Goal: Transaction & Acquisition: Purchase product/service

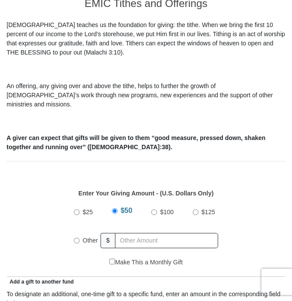
scroll to position [269, 0]
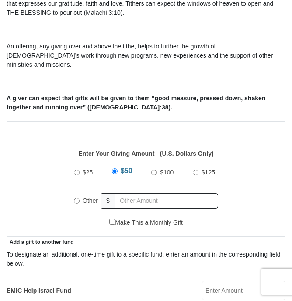
click at [76, 198] on input "Other" at bounding box center [77, 201] width 6 height 6
radio input "true"
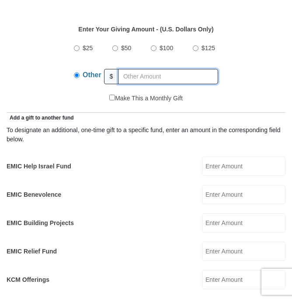
scroll to position [392, 0]
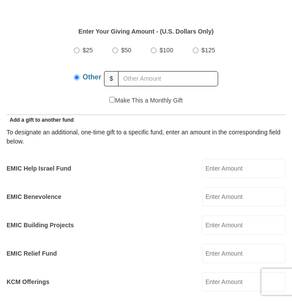
click at [229, 159] on input "EMIC Help Israel Fund" at bounding box center [243, 168] width 83 height 19
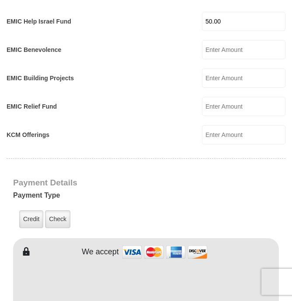
scroll to position [553, 0]
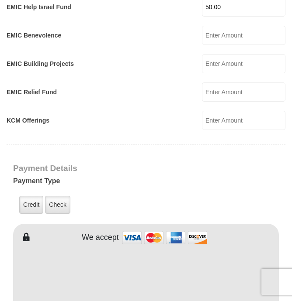
type input "50.00"
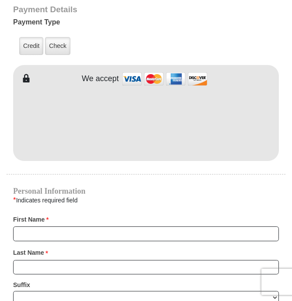
scroll to position [719, 0]
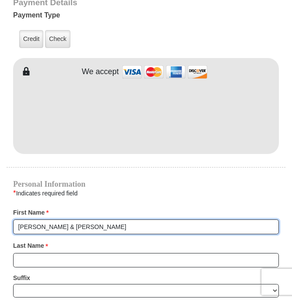
type input "Richard & Janice"
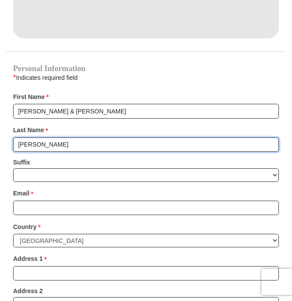
scroll to position [843, 0]
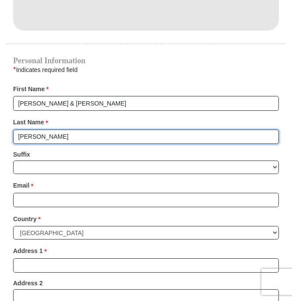
type input "Burrus"
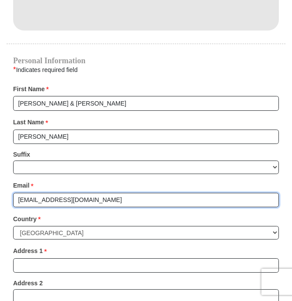
type input "jayburrus@yahoo.com"
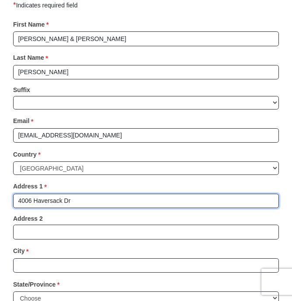
scroll to position [940, 0]
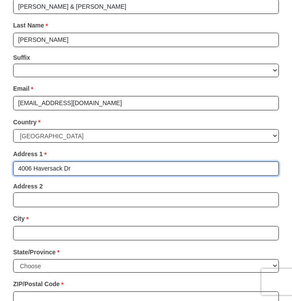
type input "4006 Haversack Dr"
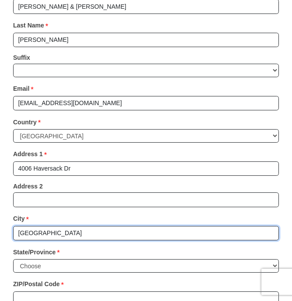
type input "Spring Hill"
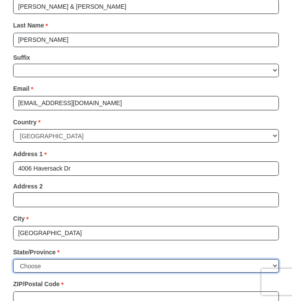
select select "TN"
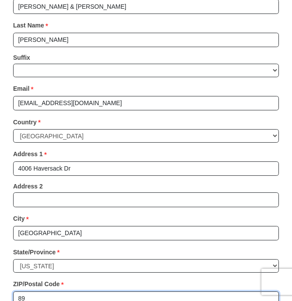
type input "8"
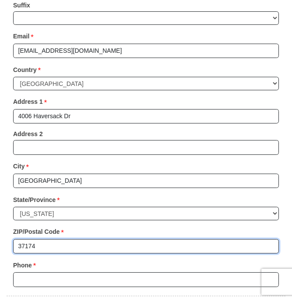
scroll to position [996, 0]
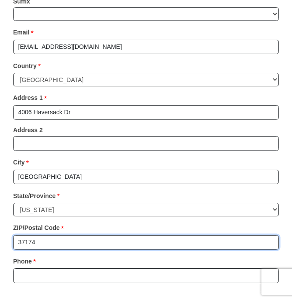
type input "37174"
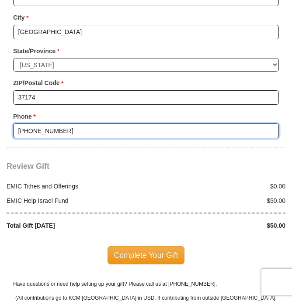
scroll to position [1144, 0]
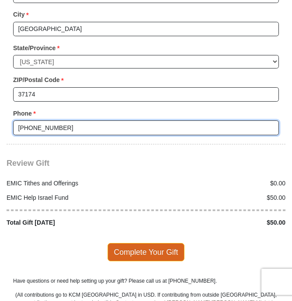
type input "702-340-6346"
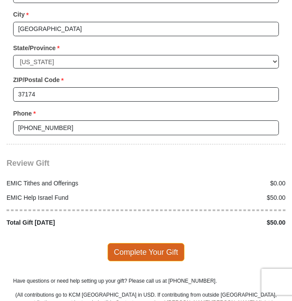
click at [164, 243] on span "Complete Your Gift" at bounding box center [145, 252] width 77 height 18
